Goal: Communication & Community: Answer question/provide support

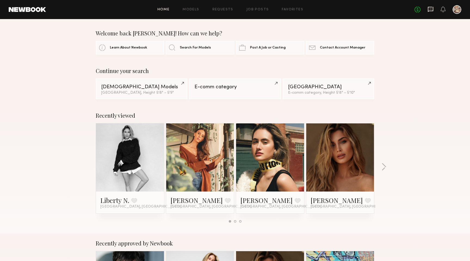
click at [433, 11] on icon at bounding box center [430, 9] width 5 height 5
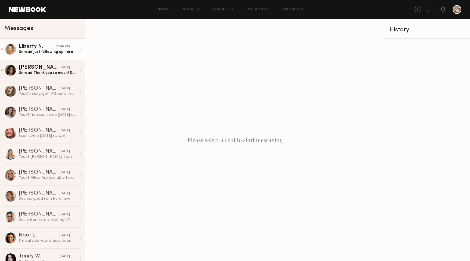
click at [46, 48] on div "Liberty N." at bounding box center [37, 46] width 37 height 5
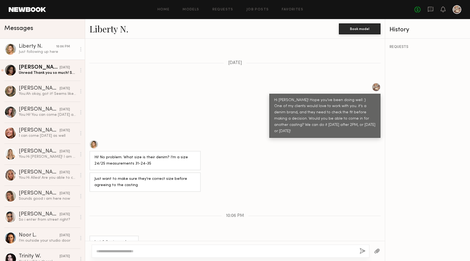
scroll to position [402, 0]
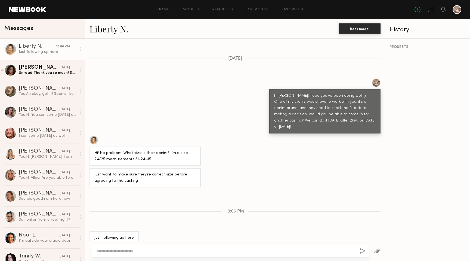
click at [148, 251] on textarea at bounding box center [225, 250] width 259 height 5
click at [155, 250] on textarea at bounding box center [225, 250] width 259 height 5
click at [164, 252] on textarea "**********" at bounding box center [225, 250] width 259 height 5
click at [192, 253] on textarea "**********" at bounding box center [225, 250] width 259 height 5
paste textarea "**********"
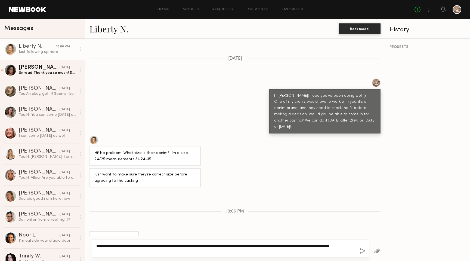
click at [218, 245] on textarea "**********" at bounding box center [225, 248] width 259 height 11
click at [226, 245] on textarea "**********" at bounding box center [225, 248] width 259 height 11
paste textarea "**"
type textarea "**********"
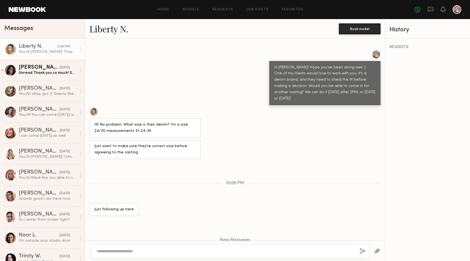
scroll to position [423, 0]
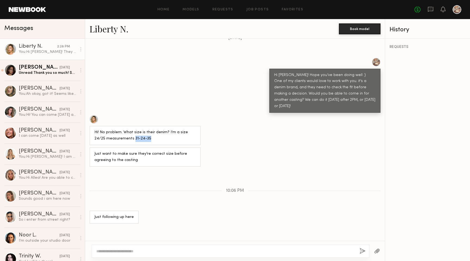
drag, startPoint x: 137, startPoint y: 131, endPoint x: 121, endPoint y: 131, distance: 15.8
click at [121, 131] on div "Hi! No problem. What size is their denim? I’m a size 24/25 measurements 31-24-35" at bounding box center [145, 135] width 102 height 13
copy div "31-24-35"
click at [61, 113] on div "You: Hi! You can come [DATE] after 12:30 if that works for you and [DATE] and […" at bounding box center [48, 114] width 58 height 5
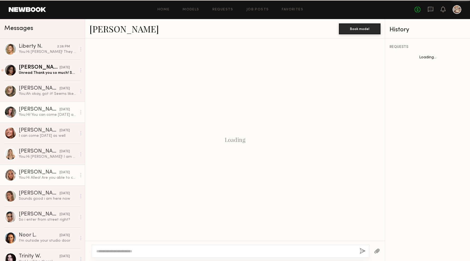
scroll to position [194, 0]
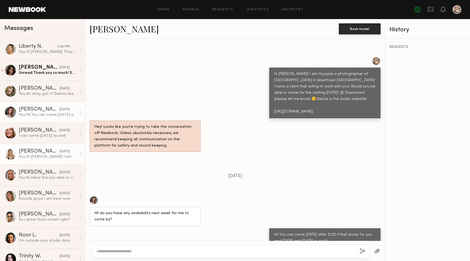
click at [62, 156] on div "You: Hi [PERSON_NAME]! I am Hyunjae a photographer of [GEOGRAPHIC_DATA] in down…" at bounding box center [48, 156] width 58 height 5
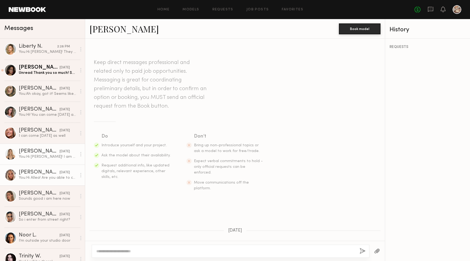
click at [46, 170] on div "[PERSON_NAME]" at bounding box center [39, 172] width 41 height 5
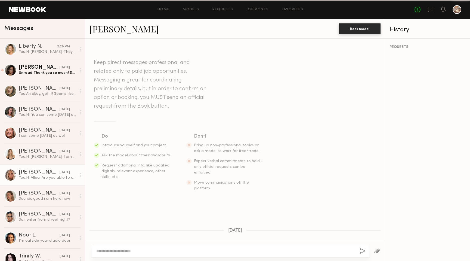
scroll to position [445, 0]
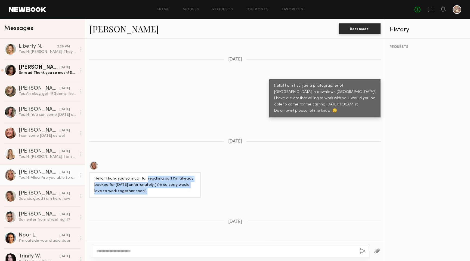
drag, startPoint x: 145, startPoint y: 154, endPoint x: 158, endPoint y: 189, distance: 37.0
click at [158, 189] on div "Keep direct messages professional and related only to paid job opportunities. M…" at bounding box center [235, 140] width 300 height 202
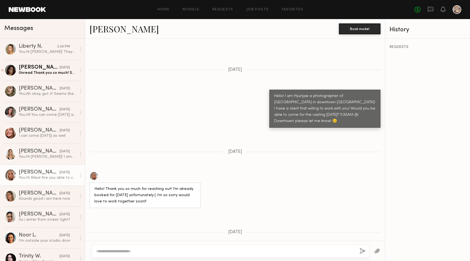
scroll to position [434, 0]
click at [56, 116] on div "You: Hi! You can come [DATE] after 12:30 if that works for you and [DATE] and […" at bounding box center [48, 114] width 58 height 5
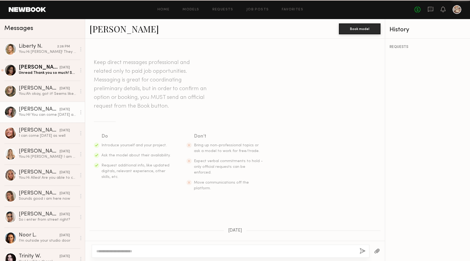
scroll to position [194, 0]
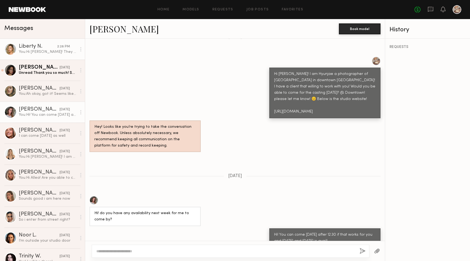
click at [59, 59] on link "Liberty N. 2:28 PM You: Hi [PERSON_NAME]! They gave me sample sizes 1 and 3, bu…" at bounding box center [42, 49] width 85 height 21
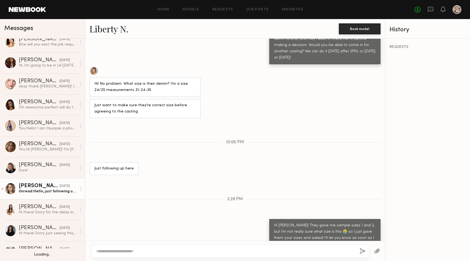
scroll to position [269, 0]
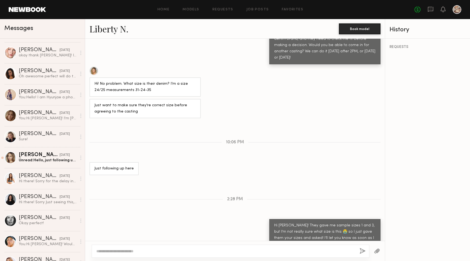
click at [17, 12] on link at bounding box center [27, 9] width 37 height 5
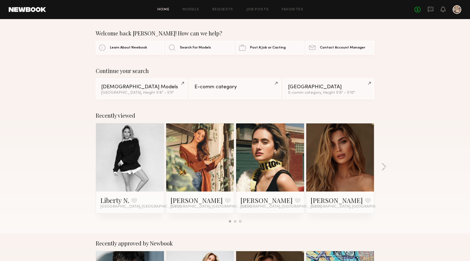
click at [64, 82] on div "Continue your search [DEMOGRAPHIC_DATA] Models [GEOGRAPHIC_DATA], Height 5'8" -…" at bounding box center [235, 84] width 470 height 32
click at [18, 197] on div "Recently viewed Liberty N. Favorite [GEOGRAPHIC_DATA], [GEOGRAPHIC_DATA] [PERSO…" at bounding box center [235, 170] width 470 height 128
click at [85, 148] on div "Recently viewed Liberty N. Favorite [GEOGRAPHIC_DATA], [GEOGRAPHIC_DATA] [PERSO…" at bounding box center [235, 170] width 470 height 128
click at [435, 6] on div "No fees up to $5,000" at bounding box center [438, 9] width 47 height 9
click at [433, 7] on icon at bounding box center [430, 9] width 5 height 5
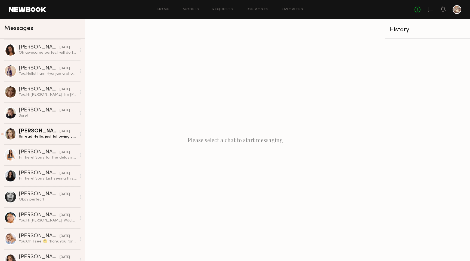
scroll to position [297, 0]
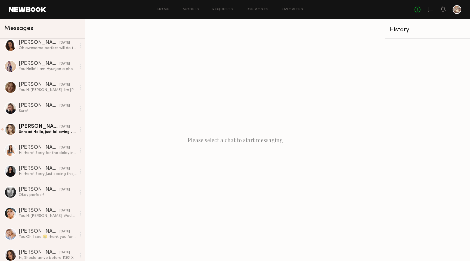
click at [28, 8] on link at bounding box center [27, 9] width 37 height 5
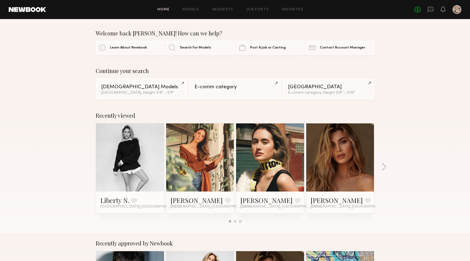
click at [56, 78] on div "Continue your search [DEMOGRAPHIC_DATA] Models [GEOGRAPHIC_DATA], Height 5'8" -…" at bounding box center [235, 84] width 470 height 32
click at [45, 148] on div "Recently viewed Liberty N. Favorite [GEOGRAPHIC_DATA], [GEOGRAPHIC_DATA] [PERSO…" at bounding box center [235, 170] width 470 height 128
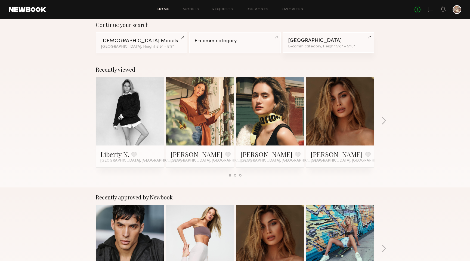
scroll to position [45, 0]
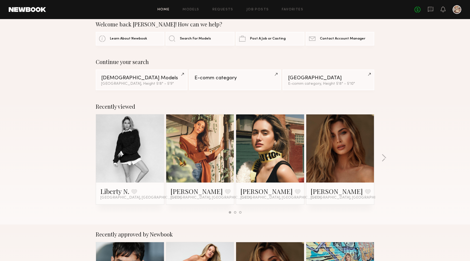
scroll to position [0, 0]
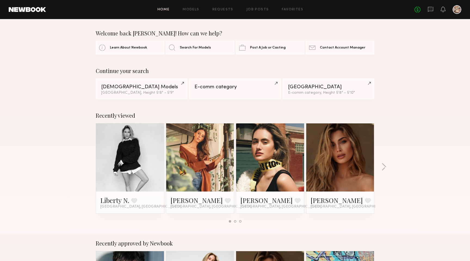
click at [429, 5] on header "Home Models Requests Job Posts Favorites Sign Out No fees up to $5,000" at bounding box center [235, 9] width 470 height 19
click at [429, 7] on icon at bounding box center [430, 9] width 5 height 5
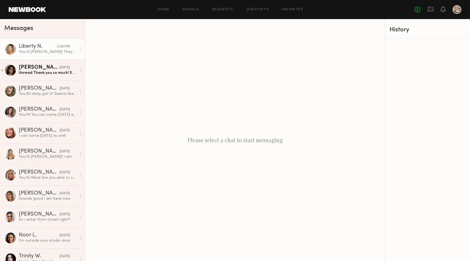
click at [48, 41] on link "Liberty N. 2:28 PM You: Hi [PERSON_NAME]! They gave me sample sizes 1 and 3, bu…" at bounding box center [42, 49] width 85 height 21
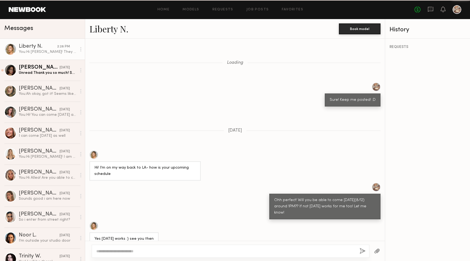
scroll to position [471, 0]
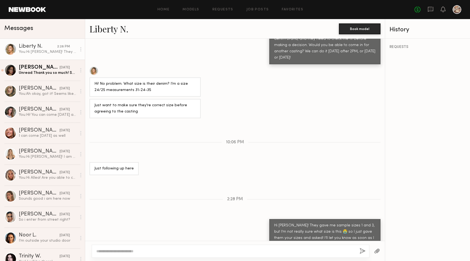
click at [168, 249] on textarea at bounding box center [225, 250] width 259 height 5
type textarea "*"
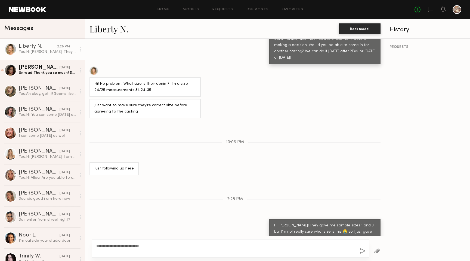
type textarea "**********"
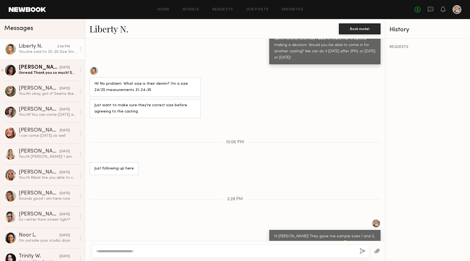
scroll to position [539, 0]
